Goal: Transaction & Acquisition: Purchase product/service

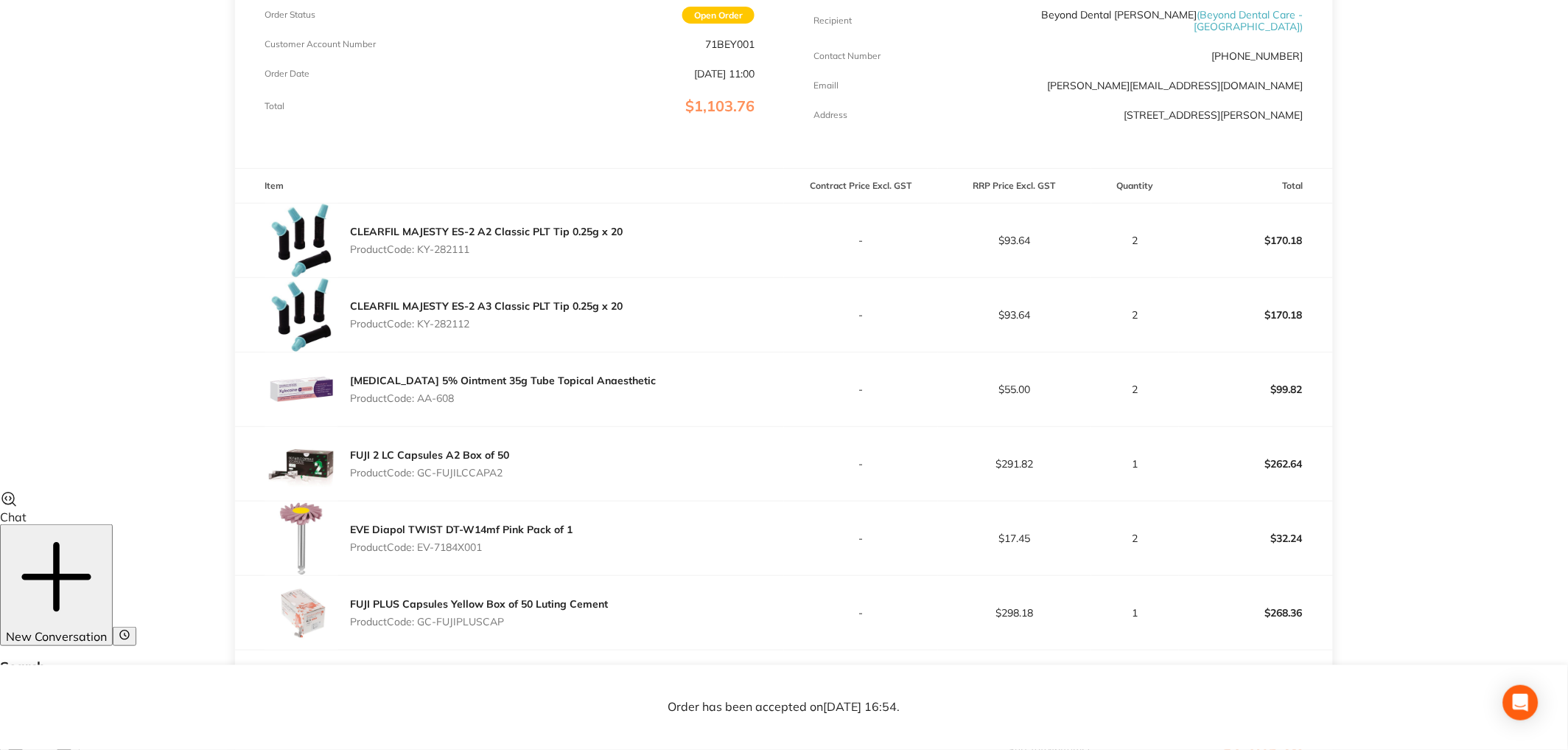
scroll to position [260, 0]
drag, startPoint x: 1008, startPoint y: 235, endPoint x: 1037, endPoint y: 239, distance: 29.3
type textarea "93.64"
click at [1037, 239] on td "$93.64" at bounding box center [1015, 240] width 154 height 74
drag, startPoint x: 1004, startPoint y: 312, endPoint x: 1038, endPoint y: 313, distance: 34.0
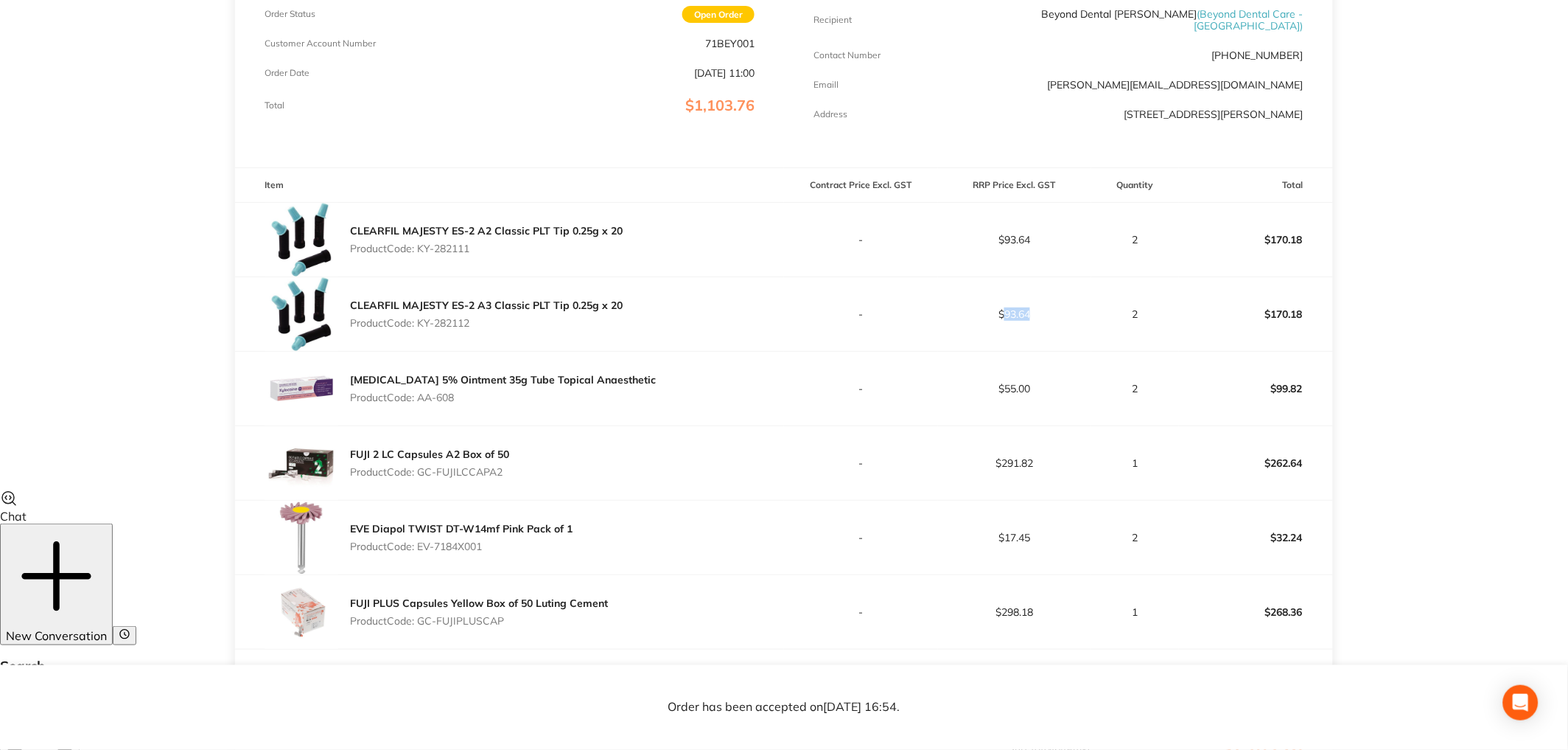
click at [1038, 313] on td "$93.64" at bounding box center [1015, 314] width 154 height 74
copy p "93.64"
drag, startPoint x: 1004, startPoint y: 380, endPoint x: 1036, endPoint y: 375, distance: 32.4
click at [1040, 383] on p "$55.00" at bounding box center [1015, 389] width 153 height 12
copy p "55.00"
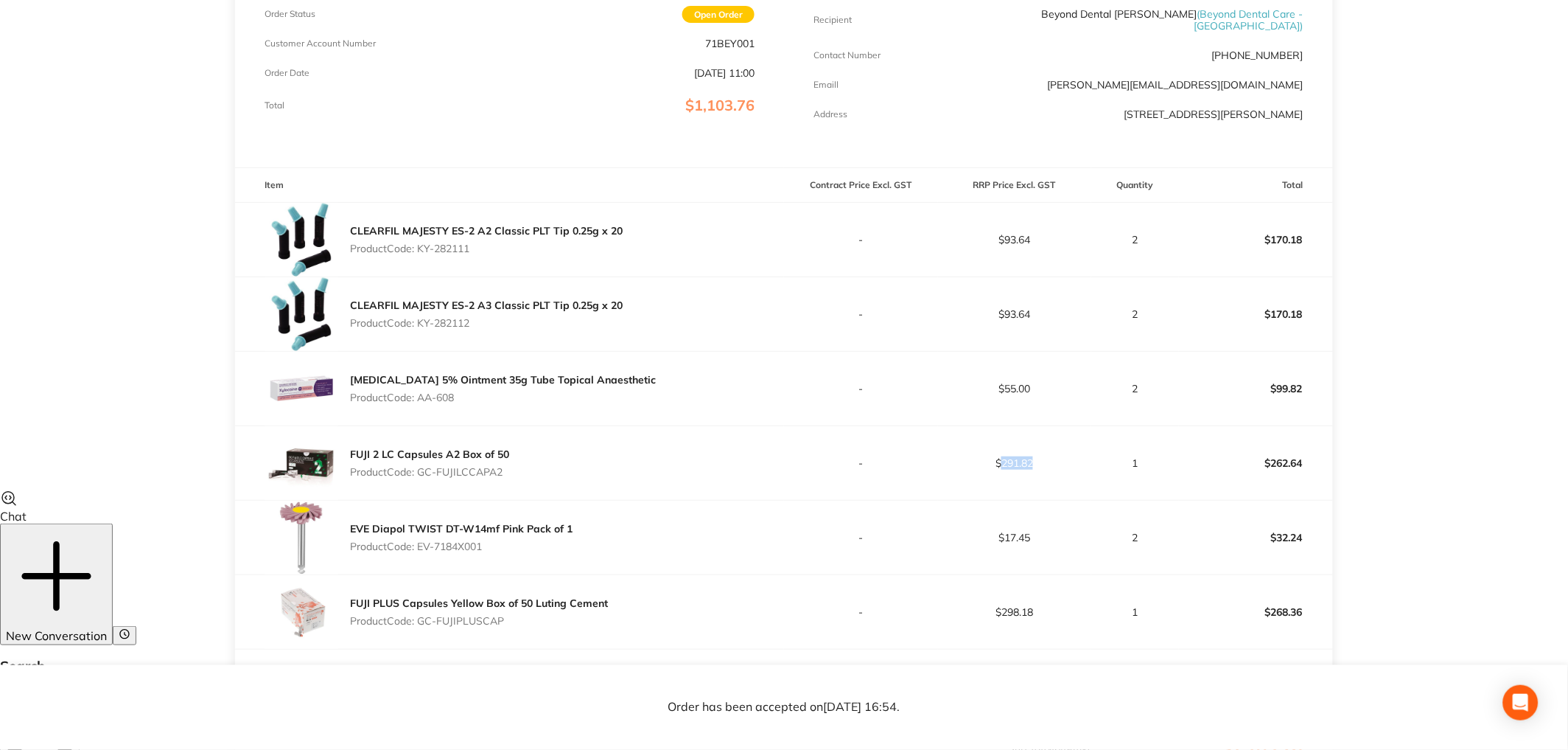
drag, startPoint x: 1002, startPoint y: 455, endPoint x: 1053, endPoint y: 457, distance: 51.0
click at [1053, 457] on p "$291.82" at bounding box center [1015, 463] width 153 height 12
copy p "291.82"
drag, startPoint x: 1024, startPoint y: 531, endPoint x: 1037, endPoint y: 528, distance: 13.3
click at [1038, 532] on p "$17.45" at bounding box center [1015, 538] width 153 height 12
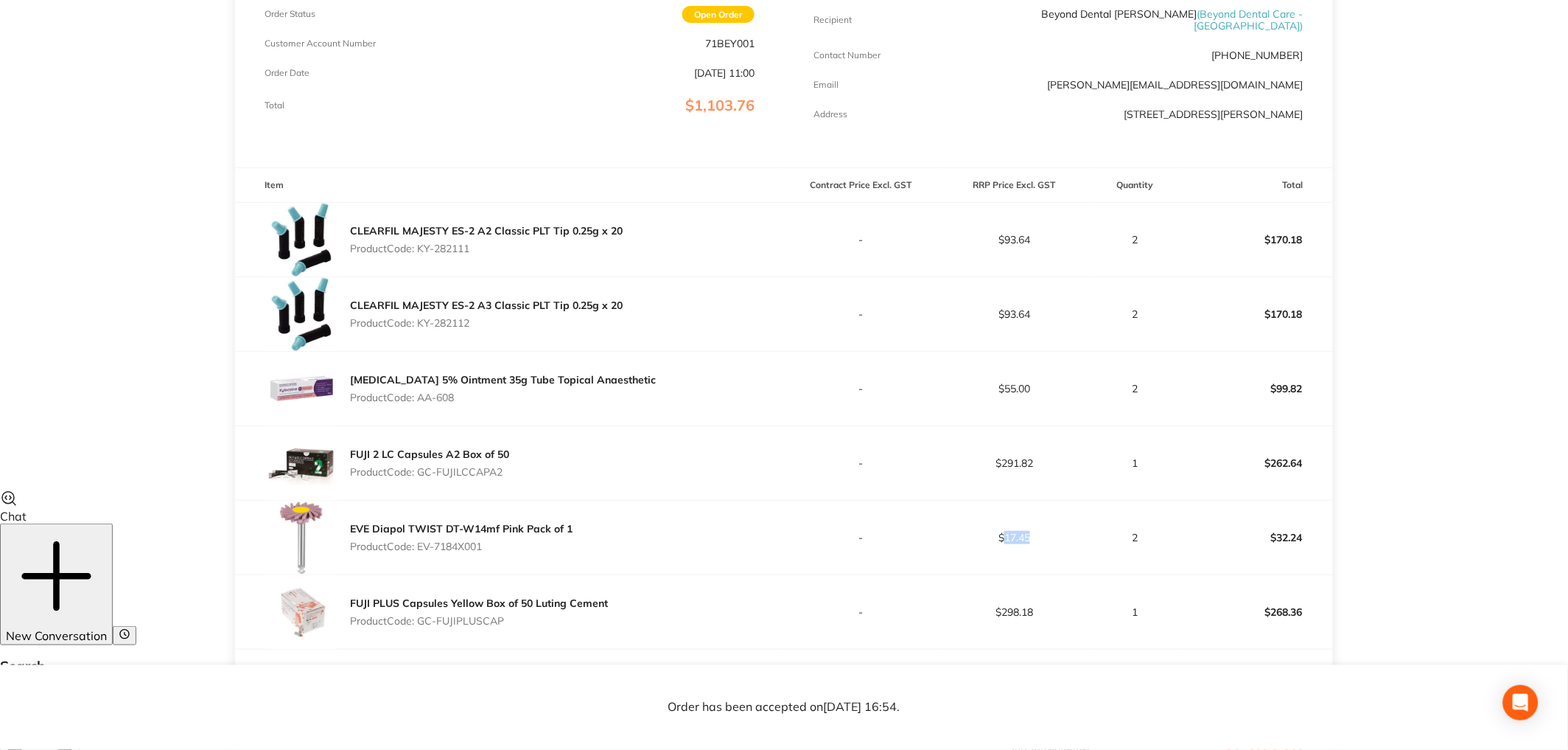
copy p "17.45"
drag, startPoint x: 1004, startPoint y: 602, endPoint x: 1042, endPoint y: 412, distance: 193.8
click at [1042, 608] on p "$298.18" at bounding box center [1015, 612] width 153 height 12
copy p "298.18"
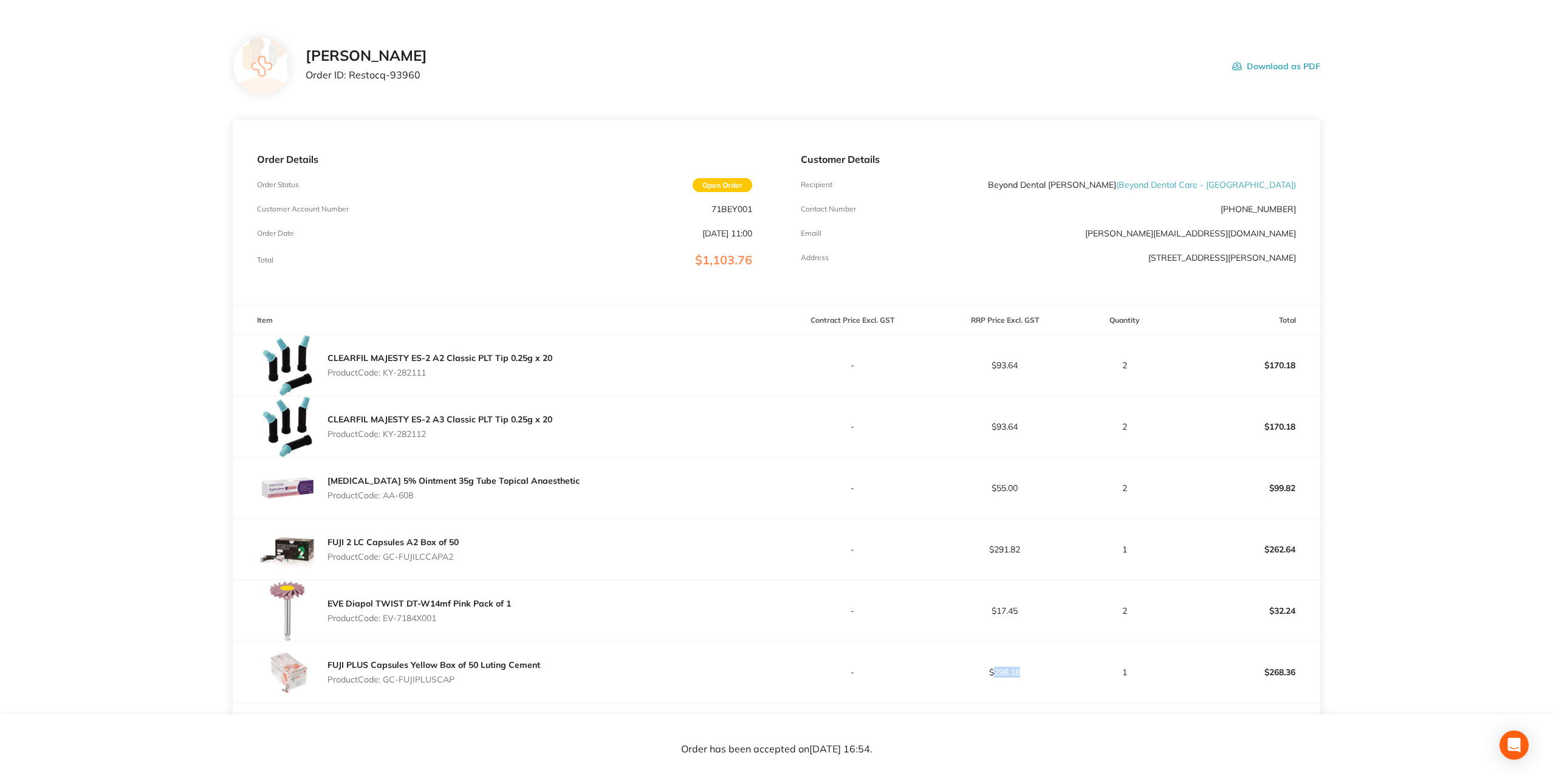
scroll to position [40, 0]
click at [1296, 409] on main "Henry Schein Halas Order ID: Restocq- 93960 Download as PDF Order Details Order…" at bounding box center [776, 471] width 1553 height 916
click at [1296, 377] on main "Henry Schein Halas Order ID: Restocq- 93960 Download as PDF Order Details Order…" at bounding box center [776, 471] width 1553 height 916
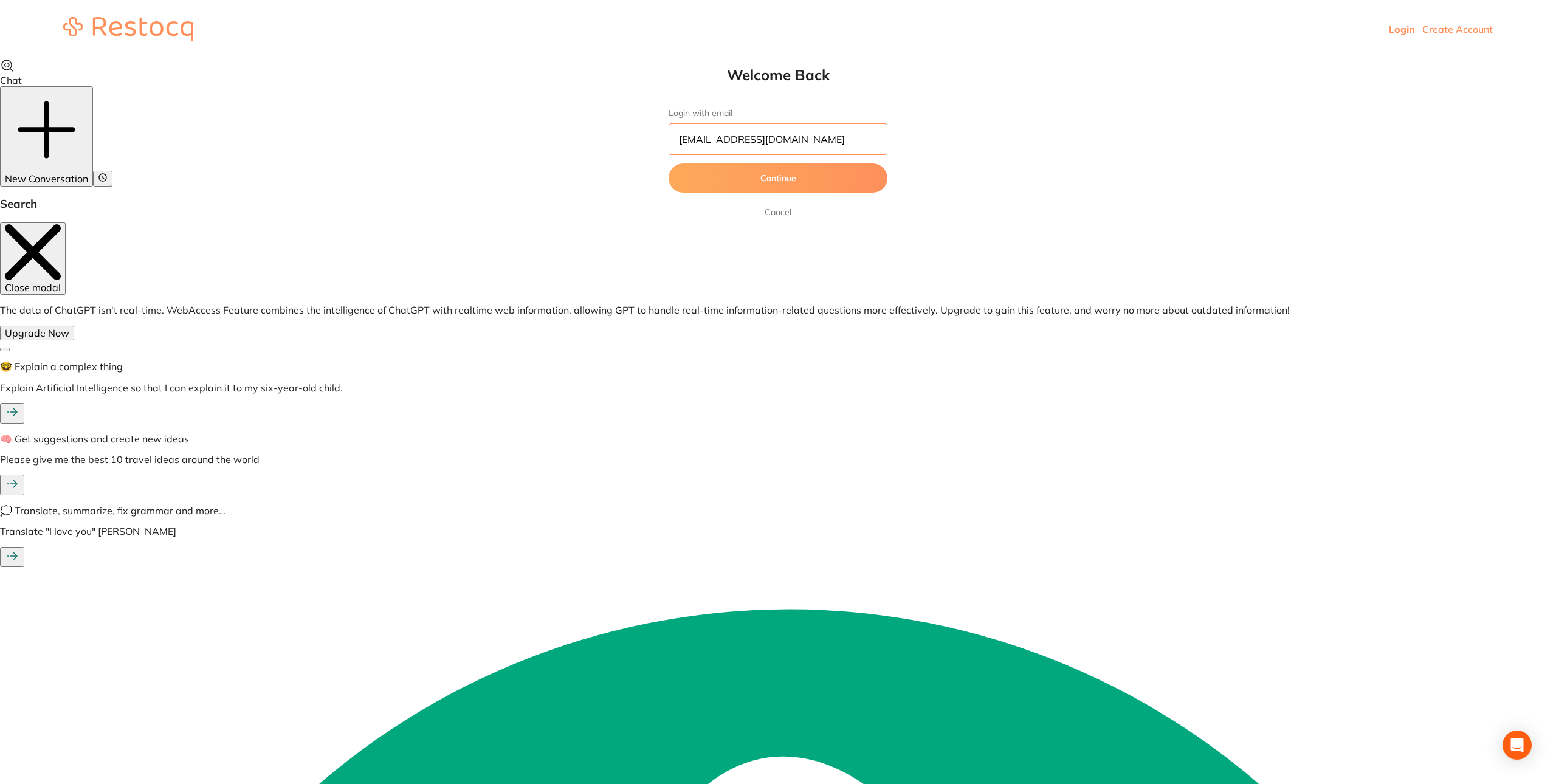
drag, startPoint x: 823, startPoint y: 149, endPoint x: 616, endPoint y: 139, distance: 207.2
type input "[EMAIL_ADDRESS][DOMAIN_NAME]"
click at [669, 163] on button "Continue" at bounding box center [778, 177] width 219 height 29
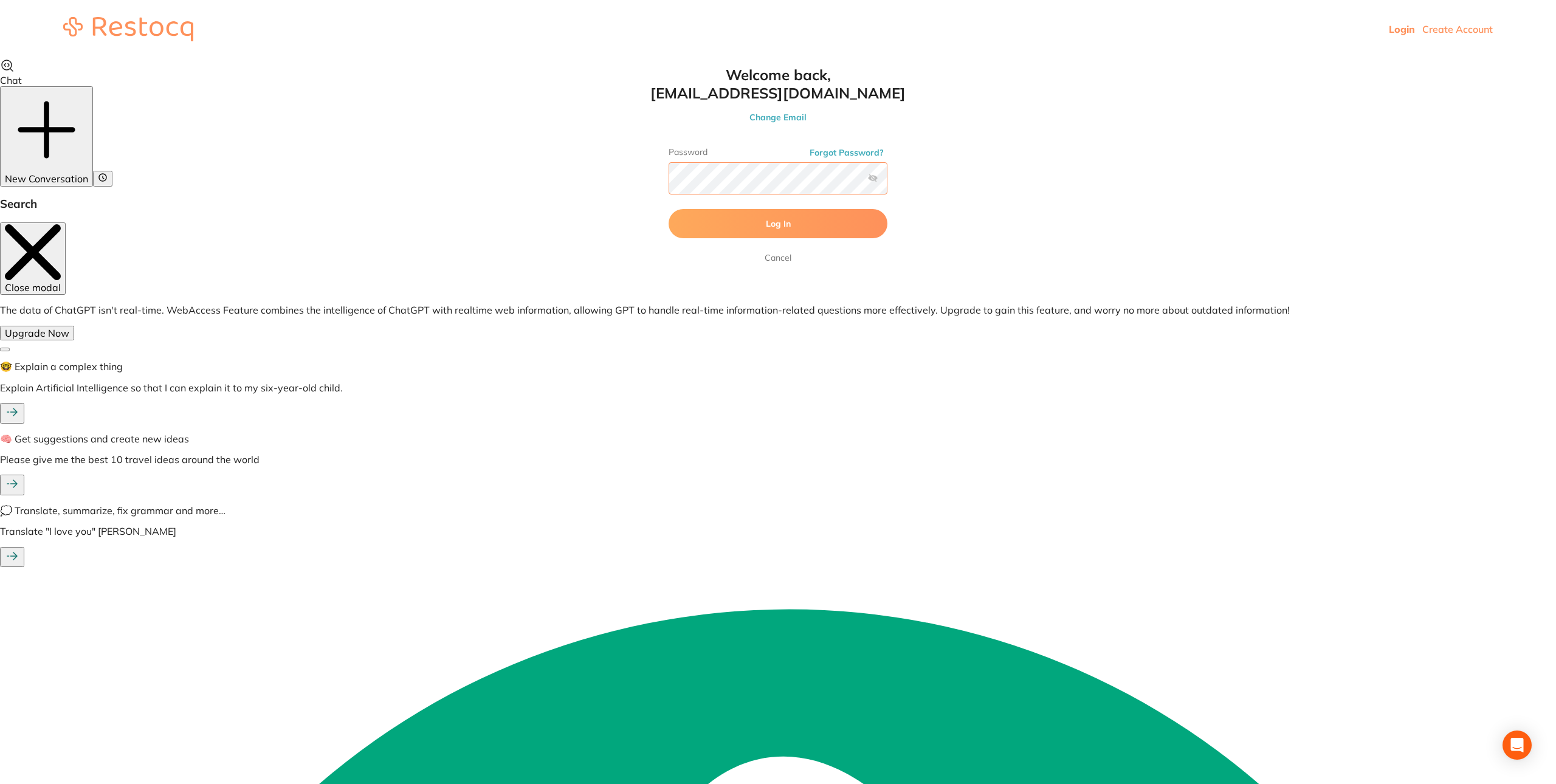
click at [669, 209] on button "Log In" at bounding box center [778, 223] width 219 height 29
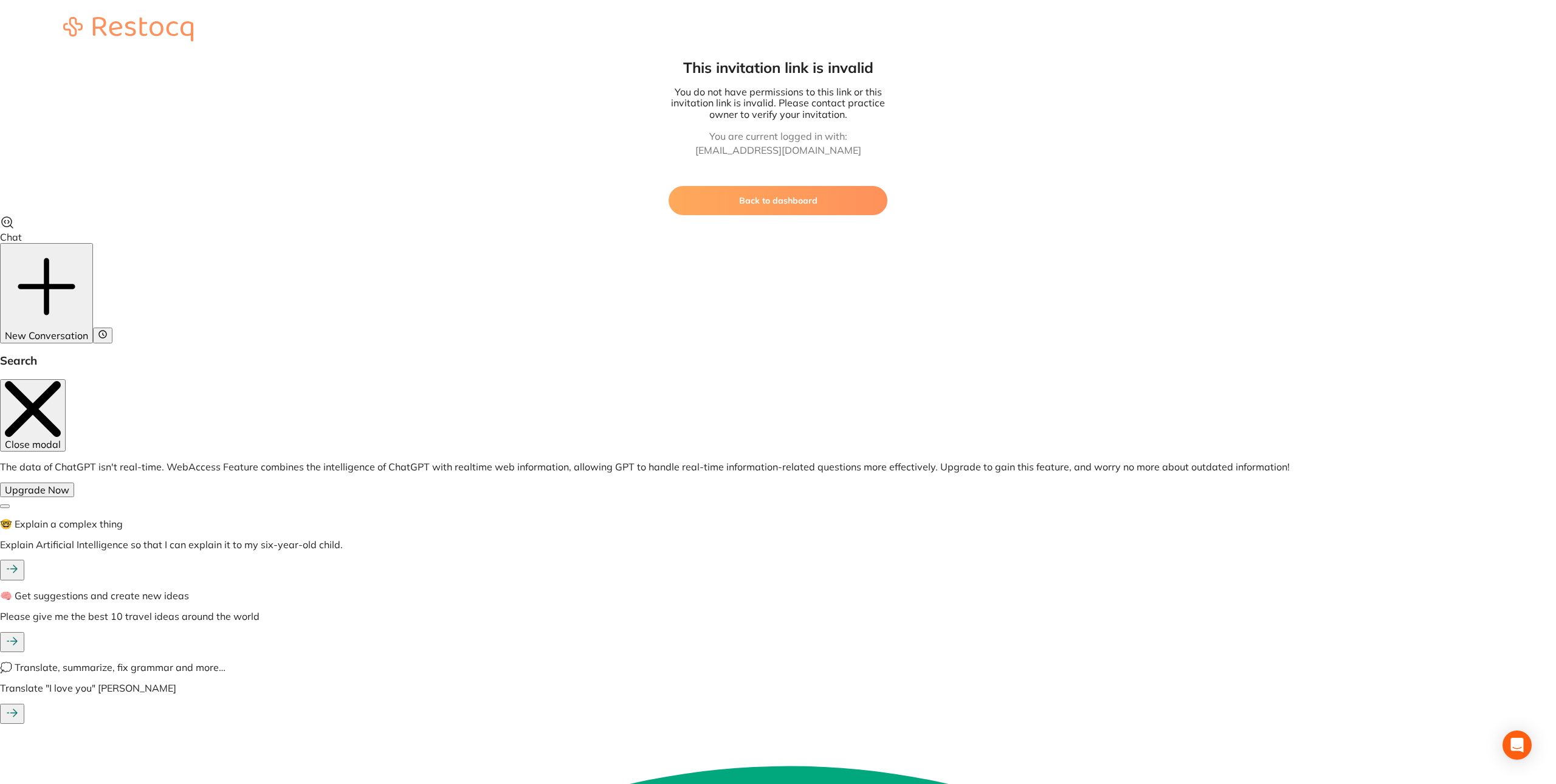
click at [841, 205] on button "Back to dashboard" at bounding box center [778, 200] width 219 height 29
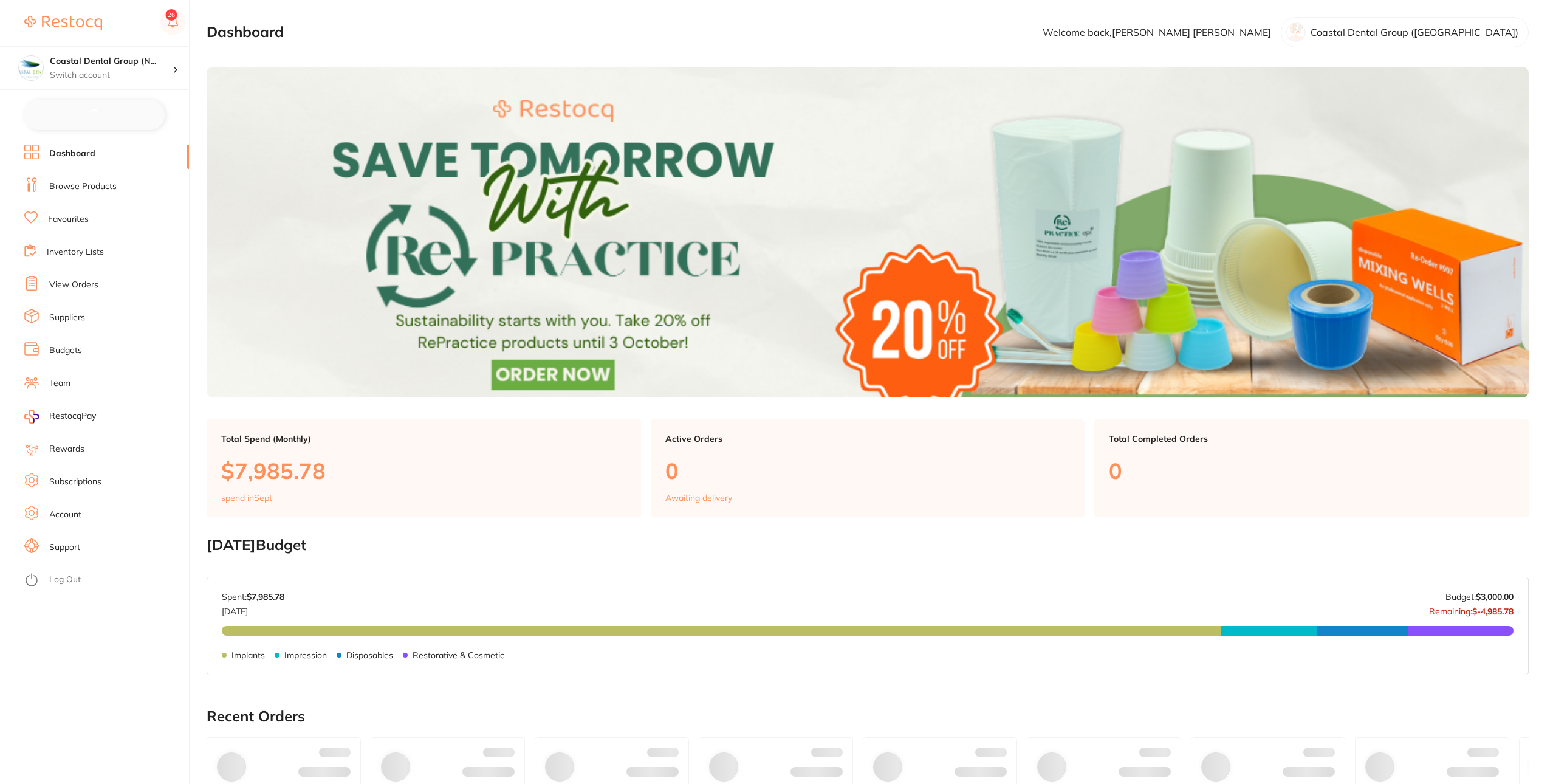
checkbox input "false"
click at [78, 185] on link "Browse Products" at bounding box center [83, 185] width 68 height 12
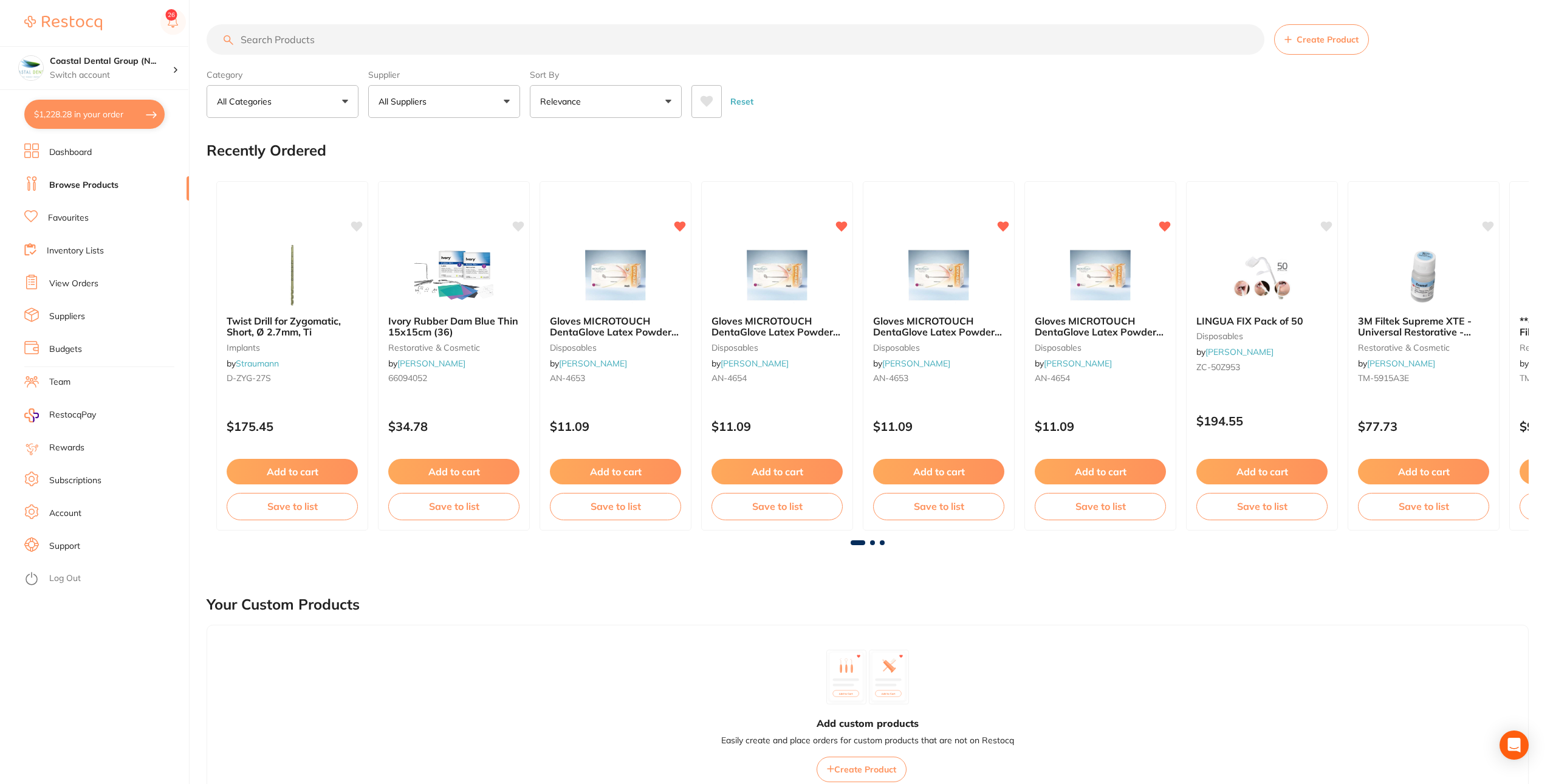
click at [583, 35] on input "search" at bounding box center [735, 40] width 1058 height 30
click at [586, 33] on input "search" at bounding box center [735, 40] width 1058 height 30
click at [588, 34] on input "search" at bounding box center [735, 40] width 1058 height 30
click at [588, 38] on input "search" at bounding box center [735, 40] width 1058 height 30
click at [553, 45] on input "search" at bounding box center [735, 40] width 1058 height 30
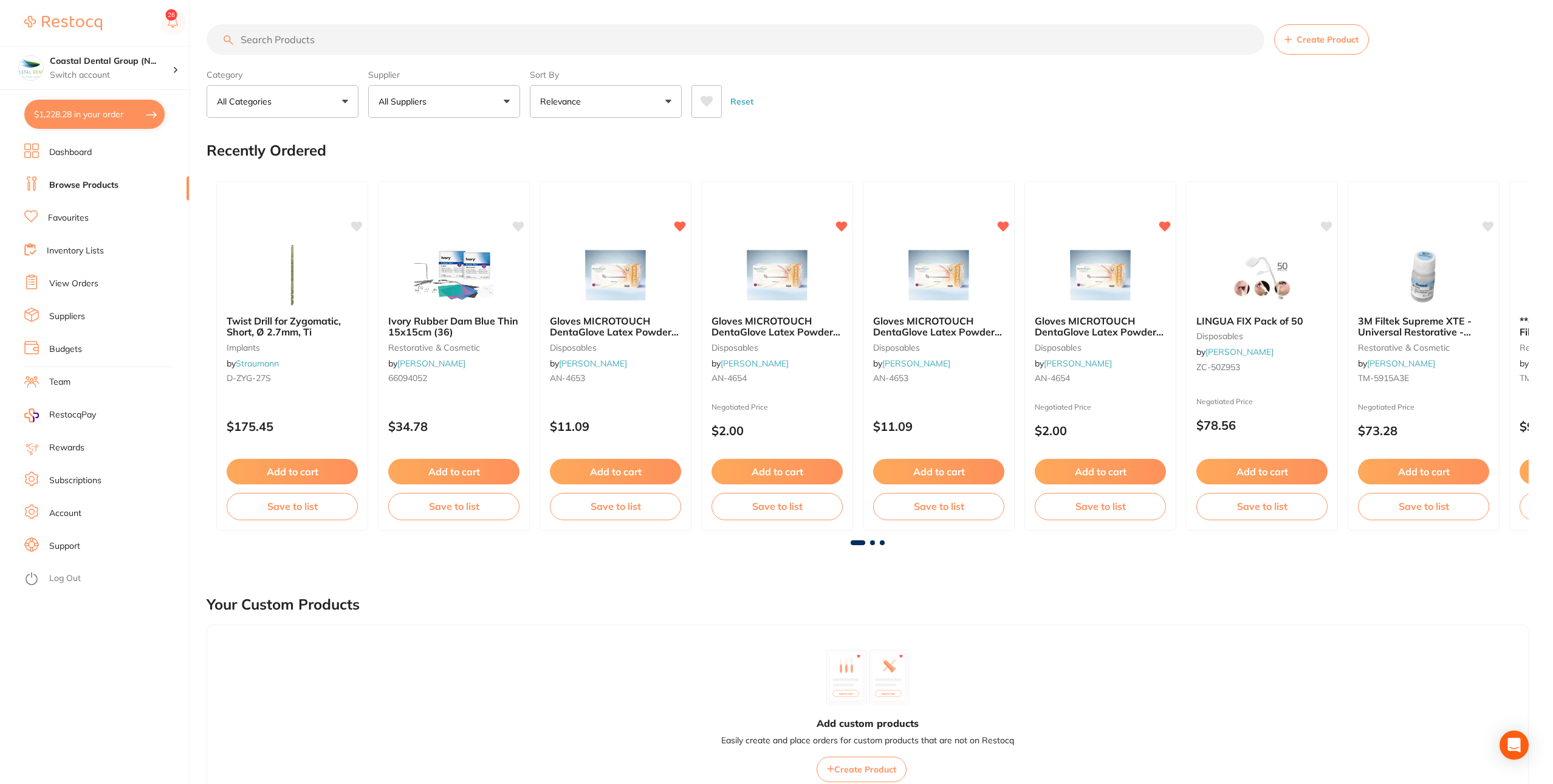
paste input "Zizine ATO [MEDICAL_DATA]"
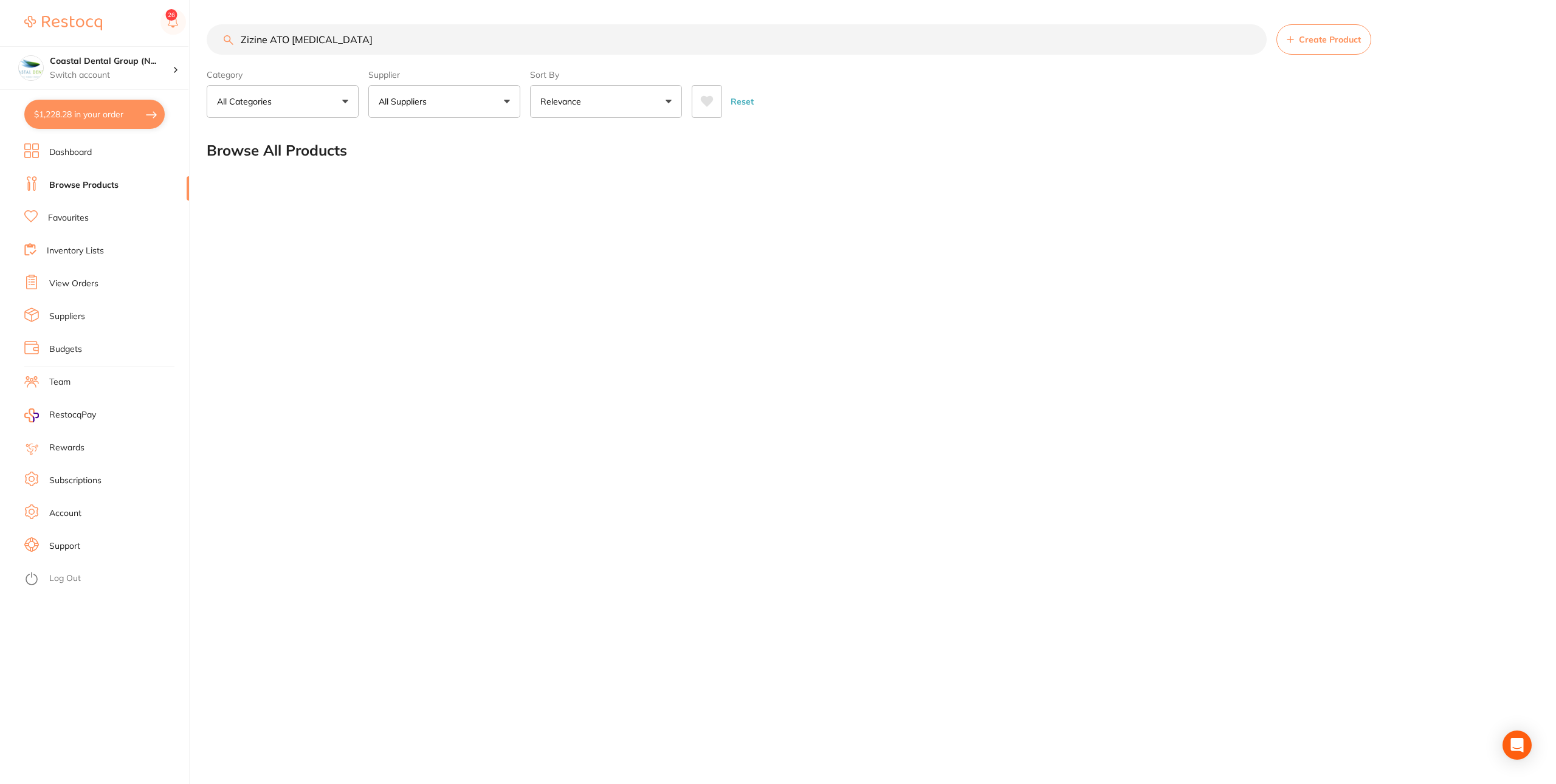
type input "Zizine ATO [MEDICAL_DATA]"
click at [491, 94] on button "All Suppliers" at bounding box center [444, 101] width 152 height 33
type textarea "Zizine ATO [MEDICAL_DATA]"
drag, startPoint x: 411, startPoint y: 29, endPoint x: 399, endPoint y: 57, distance: 30.5
click at [399, 57] on section "Zizine ATO [MEDICAL_DATA] Create Product Category All Categories All Categories…" at bounding box center [869, 71] width 1325 height 93
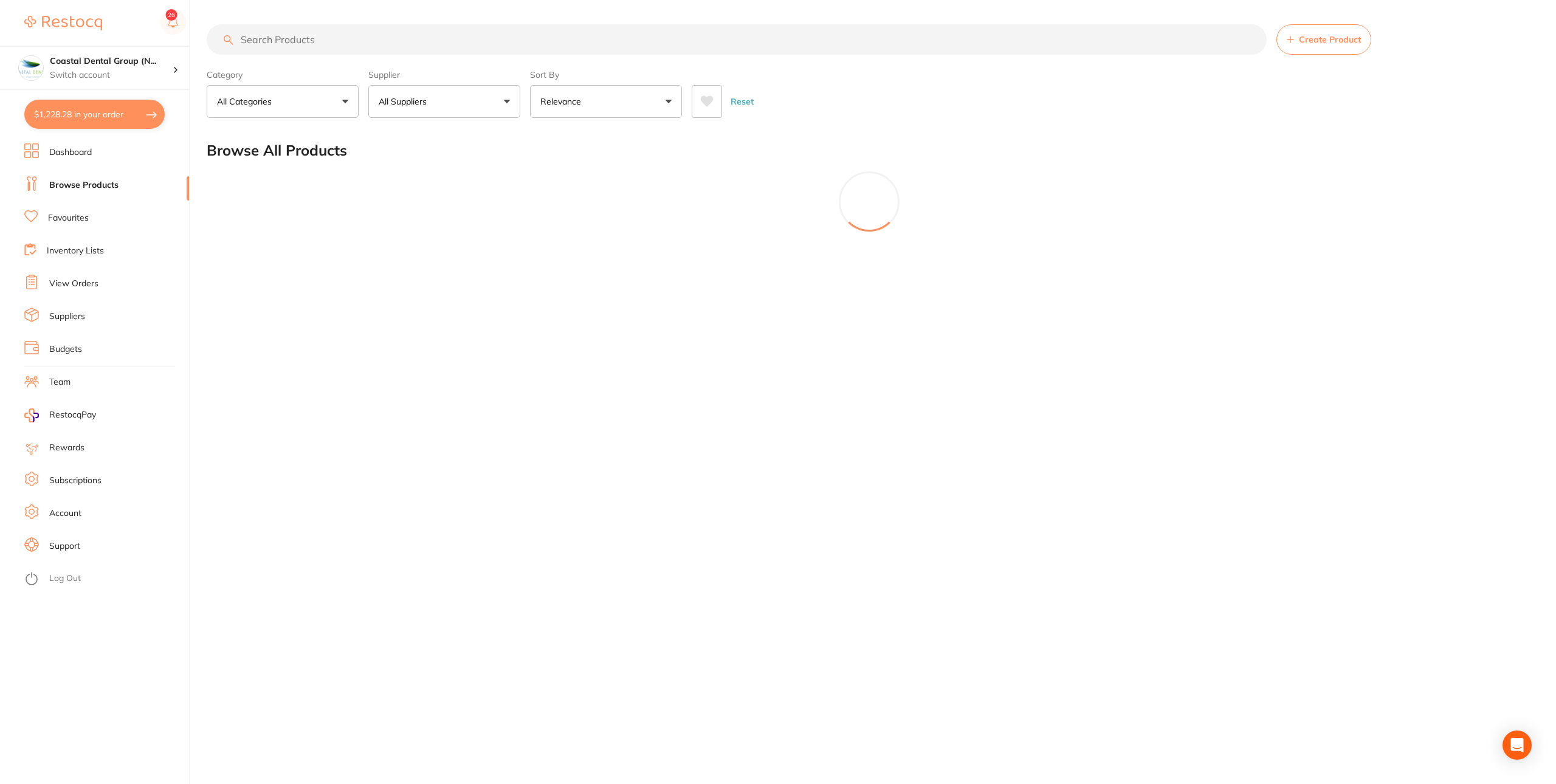
click at [470, 93] on button "All Suppliers" at bounding box center [444, 101] width 152 height 33
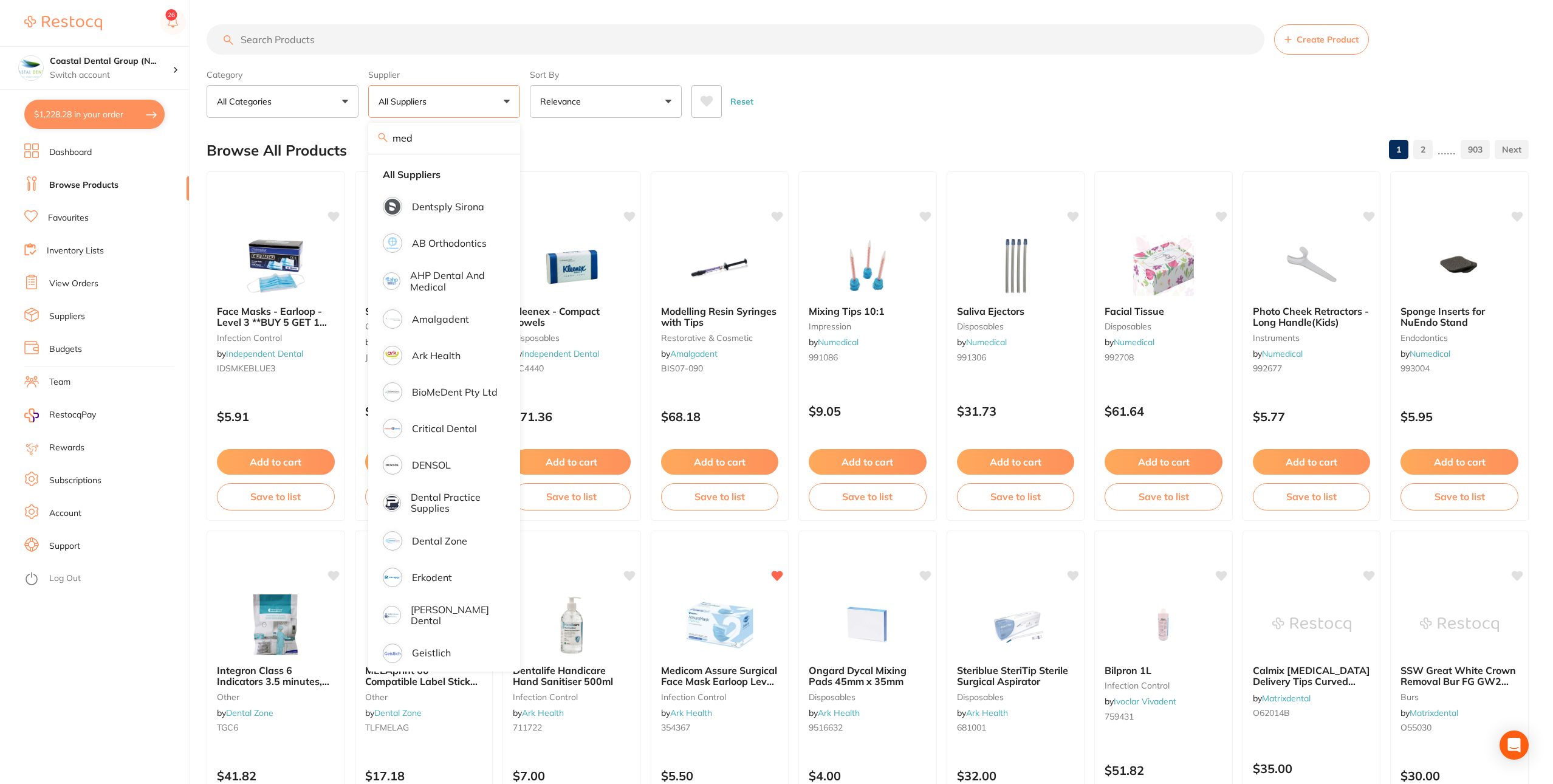
type input "medi"
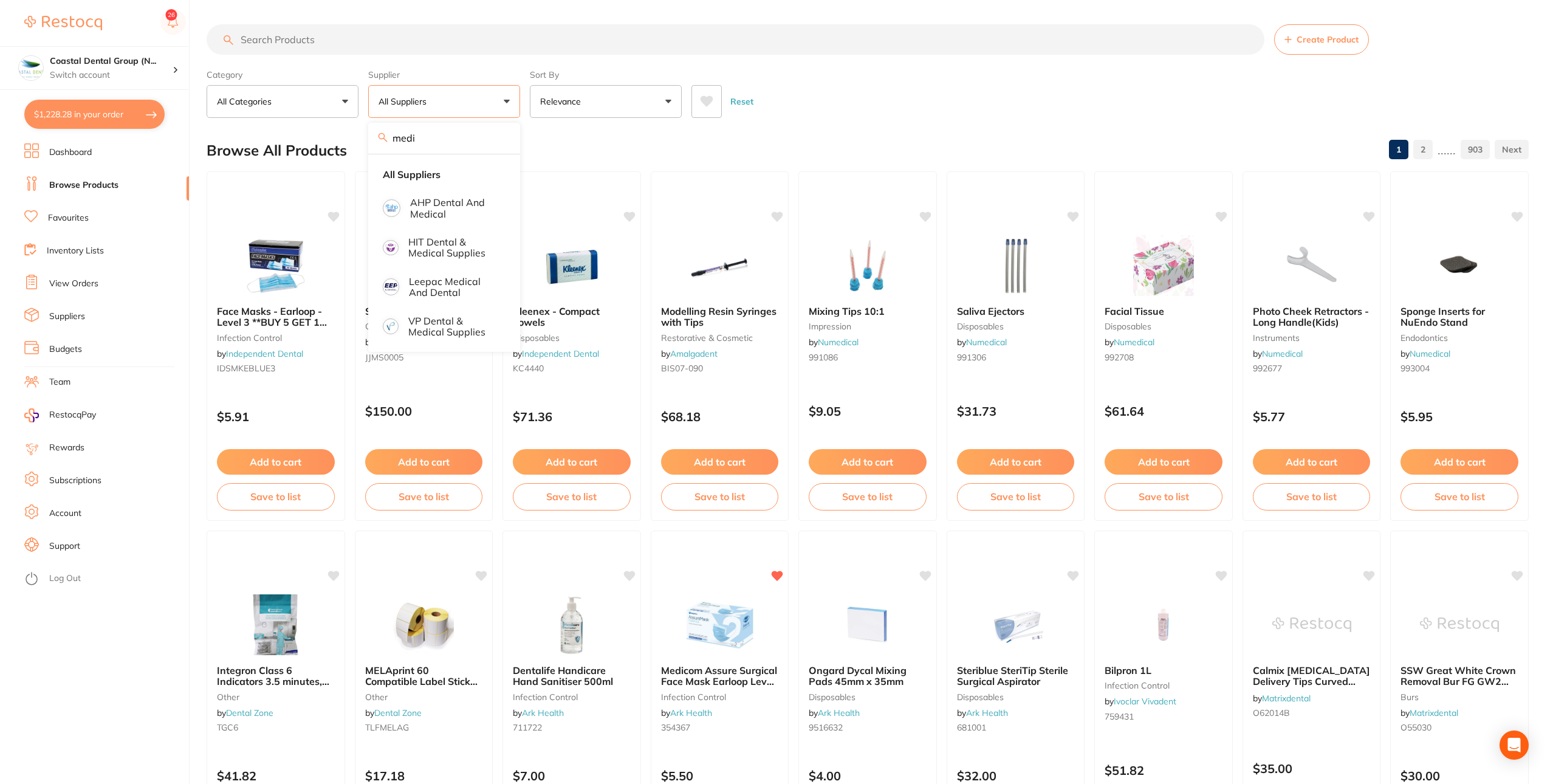
drag, startPoint x: 428, startPoint y: 140, endPoint x: 384, endPoint y: 136, distance: 44.2
click at [384, 136] on div "medi" at bounding box center [443, 138] width 152 height 31
click at [502, 135] on input "medi" at bounding box center [443, 138] width 152 height 30
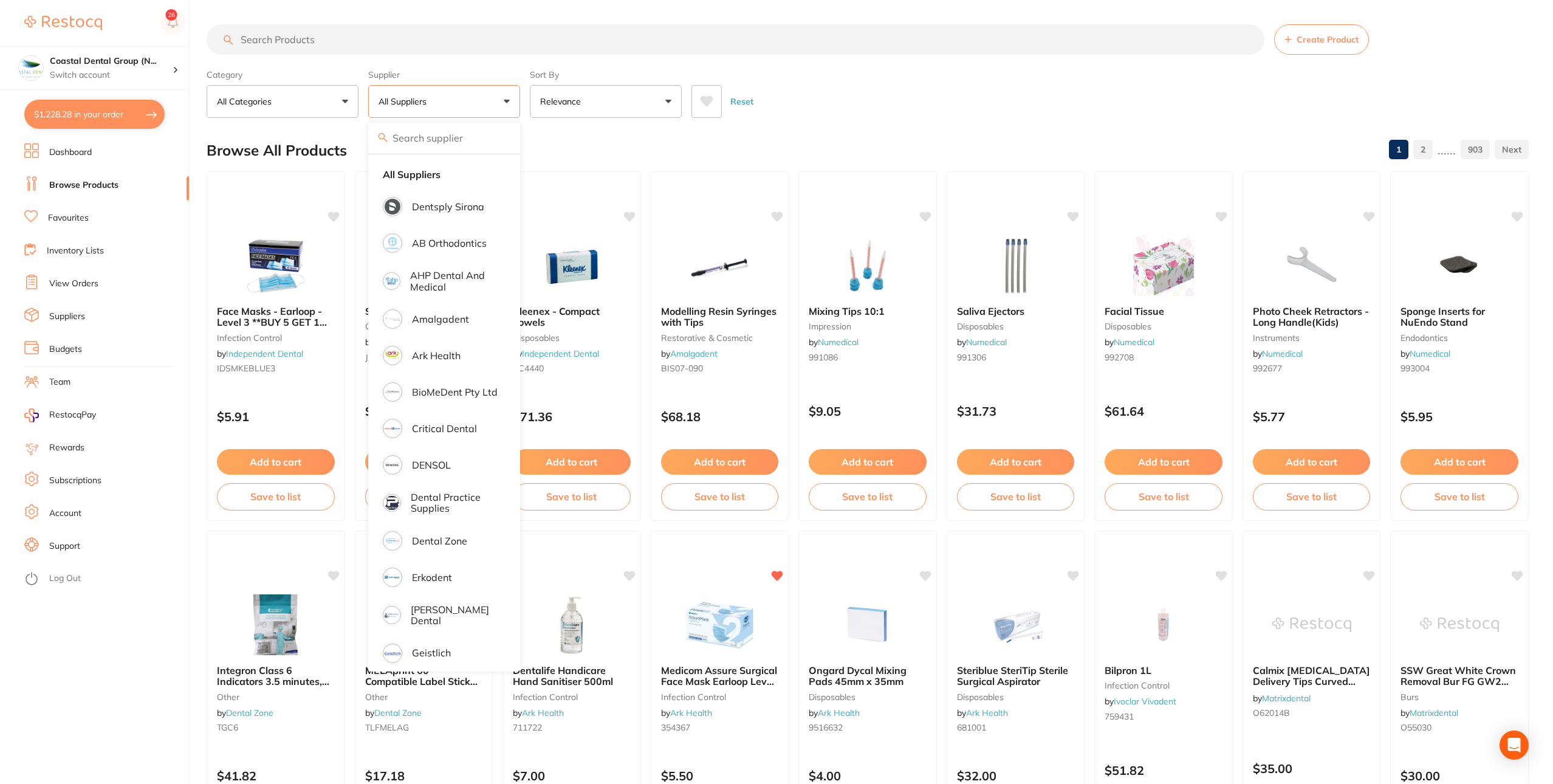
click at [645, 141] on div "Browse All Products 1 2 ...... 903" at bounding box center [867, 150] width 1322 height 41
